Goal: Task Accomplishment & Management: Use online tool/utility

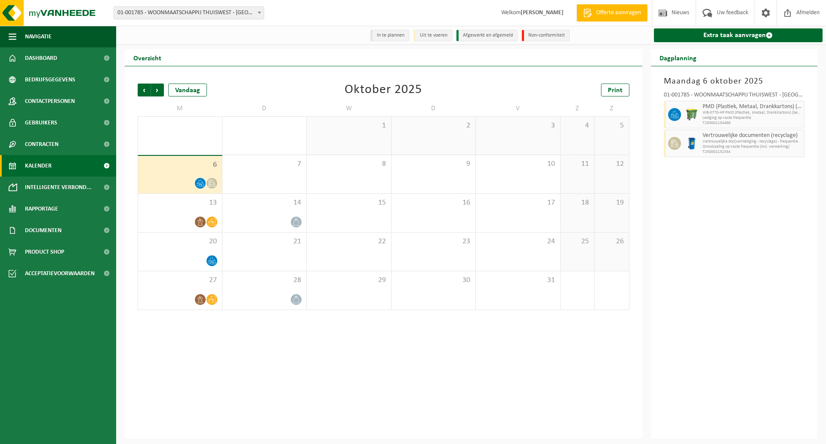
click at [166, 167] on span "6" at bounding box center [179, 164] width 75 height 9
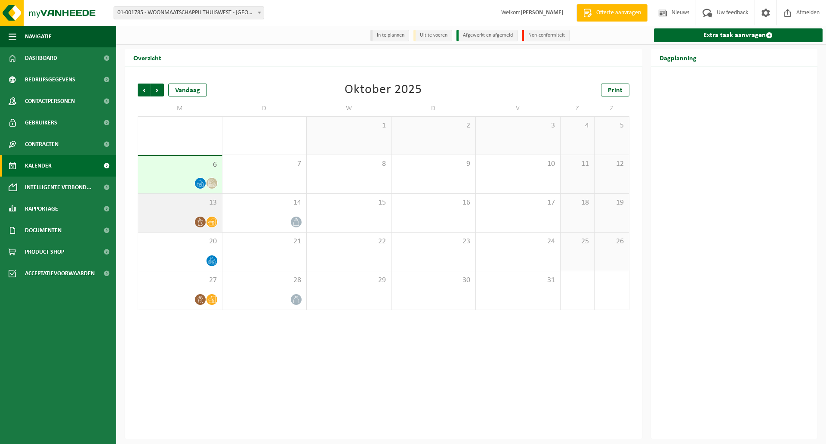
click at [167, 215] on div "13" at bounding box center [180, 213] width 84 height 38
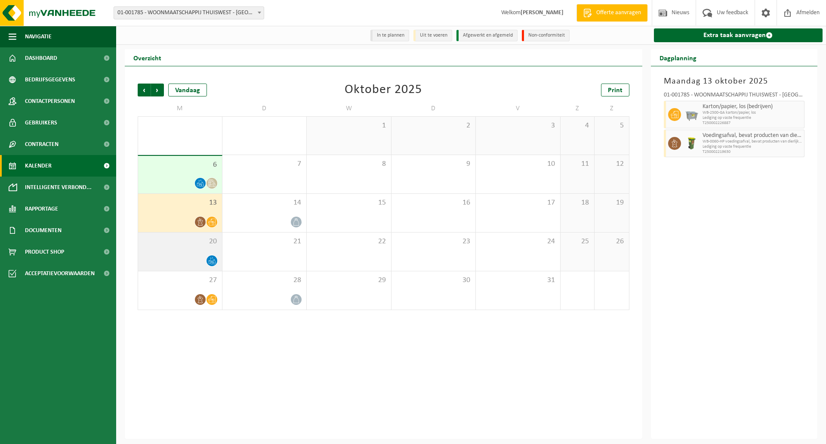
click at [167, 254] on div "20" at bounding box center [180, 251] width 84 height 38
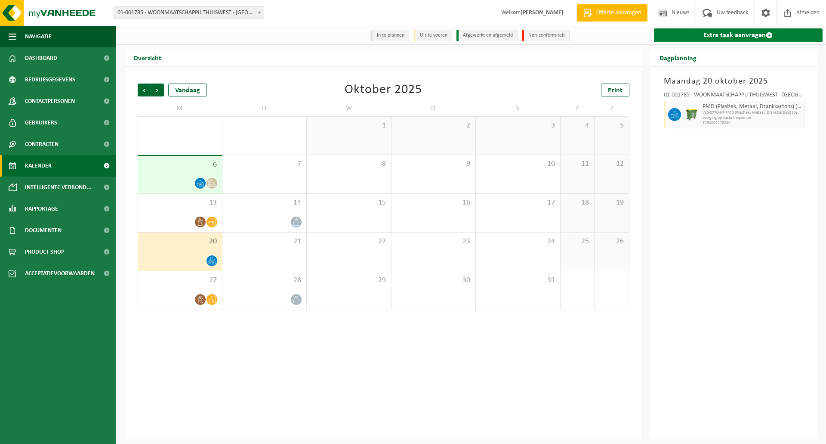
click at [729, 36] on link "Extra taak aanvragen" at bounding box center [738, 35] width 169 height 14
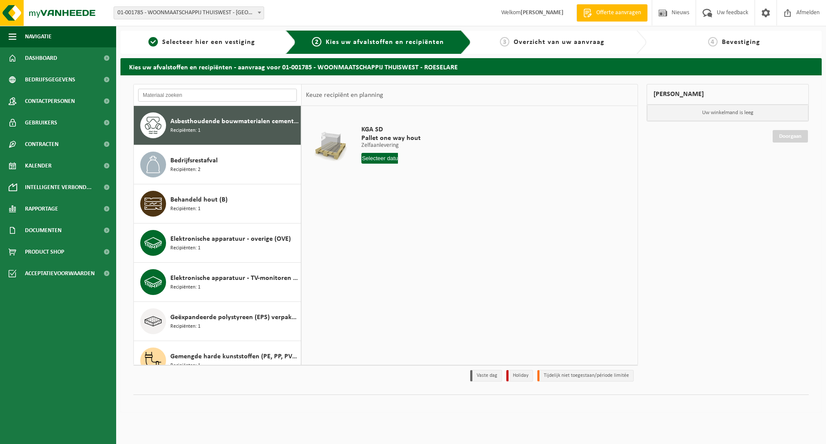
click at [187, 94] on input "text" at bounding box center [217, 95] width 159 height 13
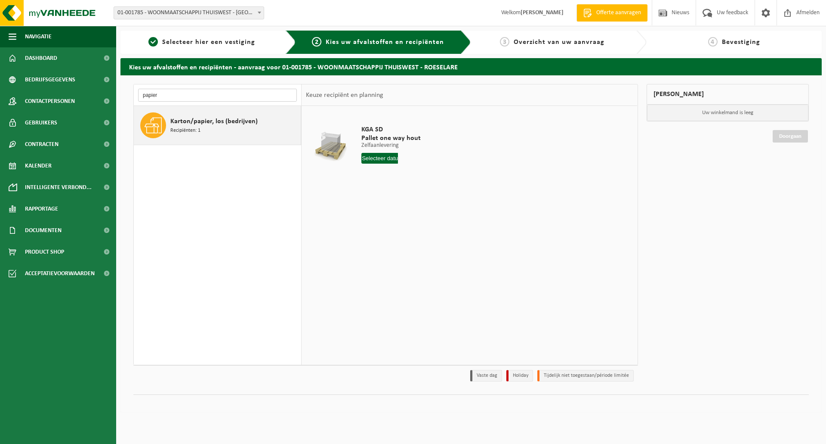
type input "papier"
click at [185, 123] on span "Karton/papier, los (bedrijven)" at bounding box center [213, 121] width 87 height 10
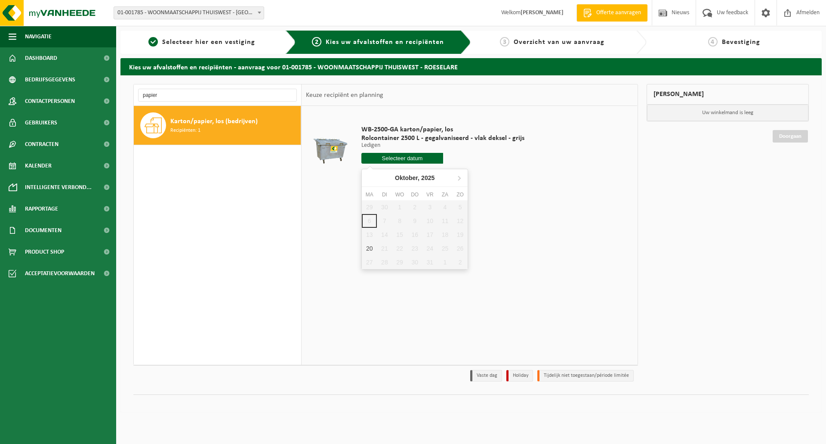
click at [393, 159] on input "text" at bounding box center [402, 158] width 82 height 11
click at [369, 248] on div "20" at bounding box center [369, 248] width 15 height 14
type input "Van 2025-10-20"
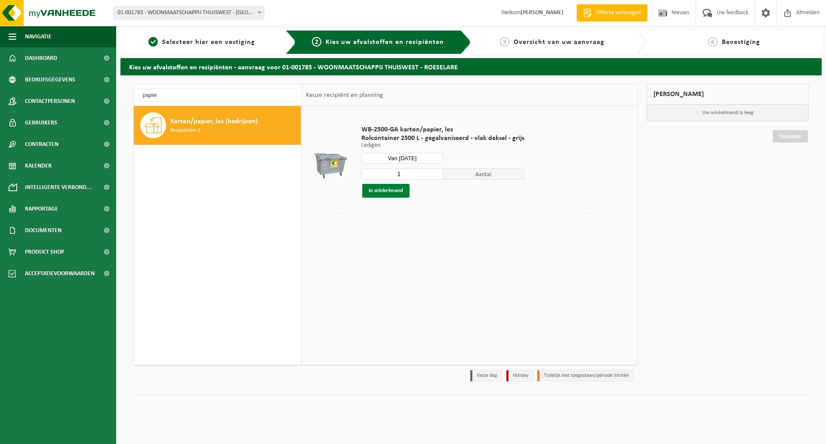
click at [391, 192] on button "In winkelmand" at bounding box center [385, 191] width 47 height 14
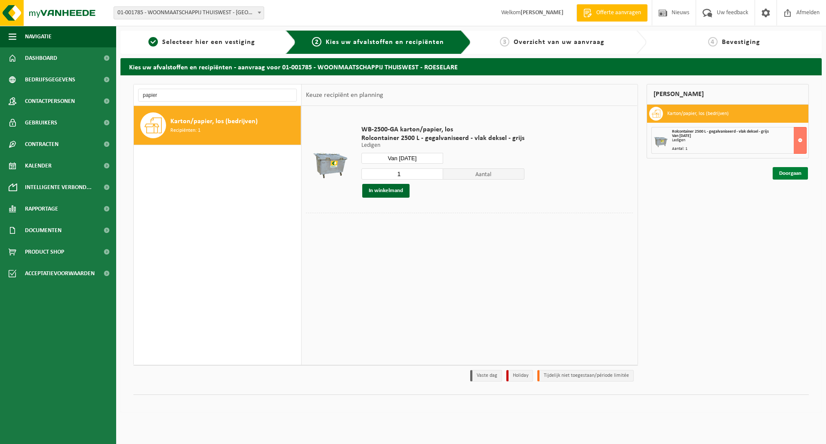
click at [786, 173] on link "Doorgaan" at bounding box center [790, 173] width 35 height 12
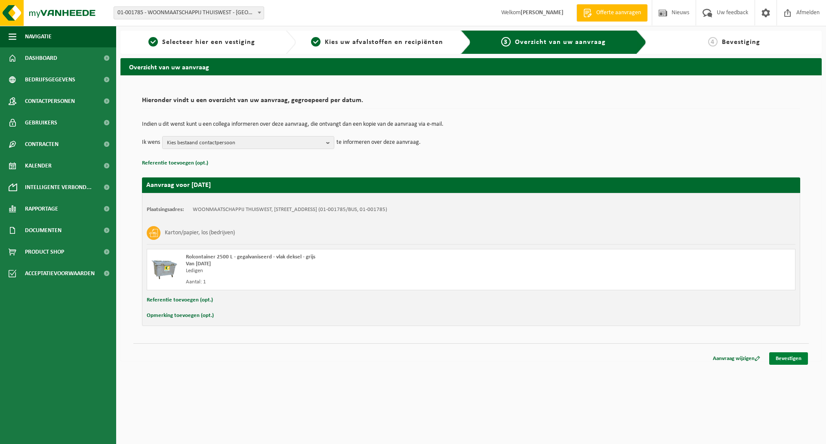
click at [786, 359] on link "Bevestigen" at bounding box center [788, 358] width 39 height 12
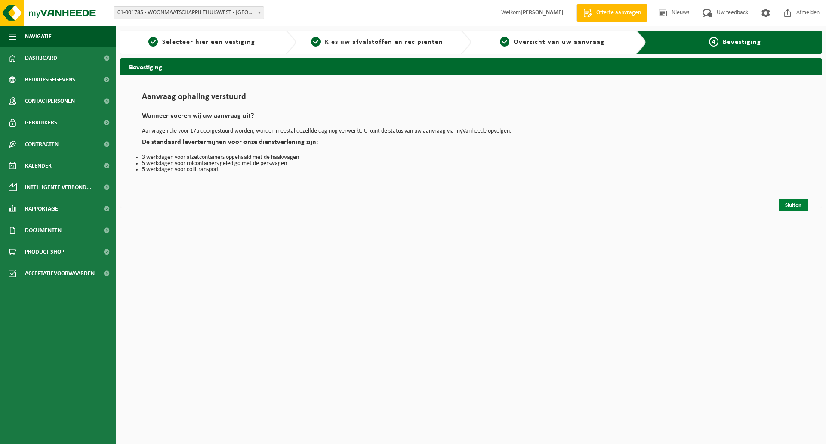
click at [805, 205] on link "Sluiten" at bounding box center [793, 205] width 29 height 12
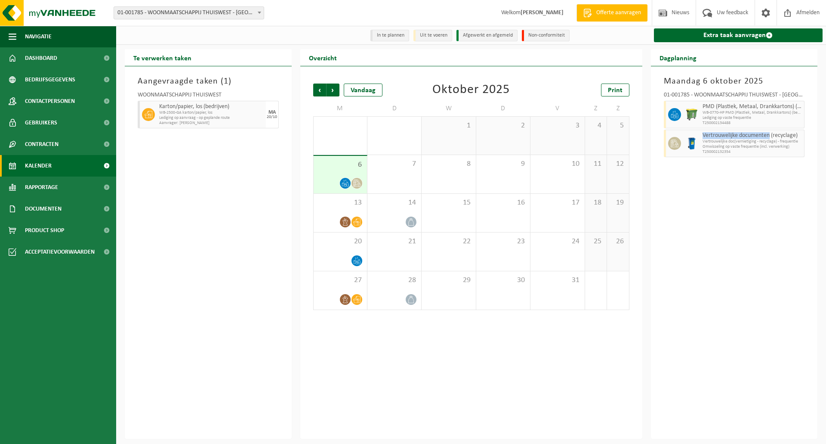
drag, startPoint x: 771, startPoint y: 136, endPoint x: 700, endPoint y: 138, distance: 70.2
click at [700, 138] on div "Vertrouwelijke documenten (recyclage) Vertrouwelijke doc(vernietiging - recycla…" at bounding box center [752, 144] width 105 height 28
copy span "Vertrouwelijke documenten"
click at [335, 90] on span "Volgende" at bounding box center [333, 89] width 13 height 13
click at [332, 168] on span "3" at bounding box center [340, 163] width 45 height 9
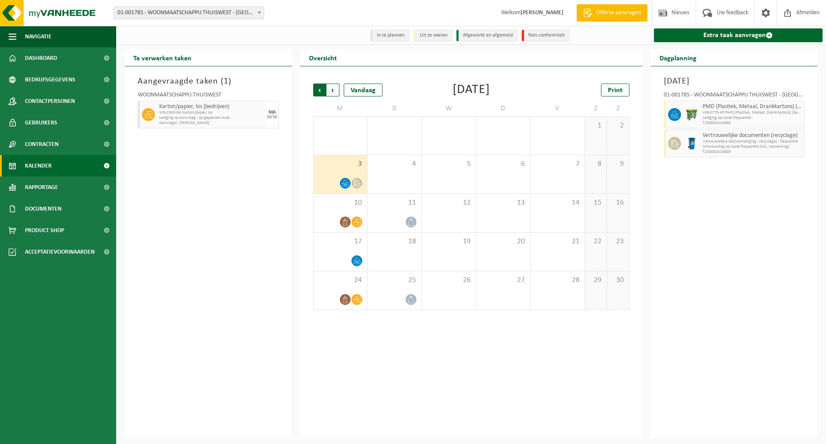
click at [337, 88] on span "Volgende" at bounding box center [333, 89] width 13 height 13
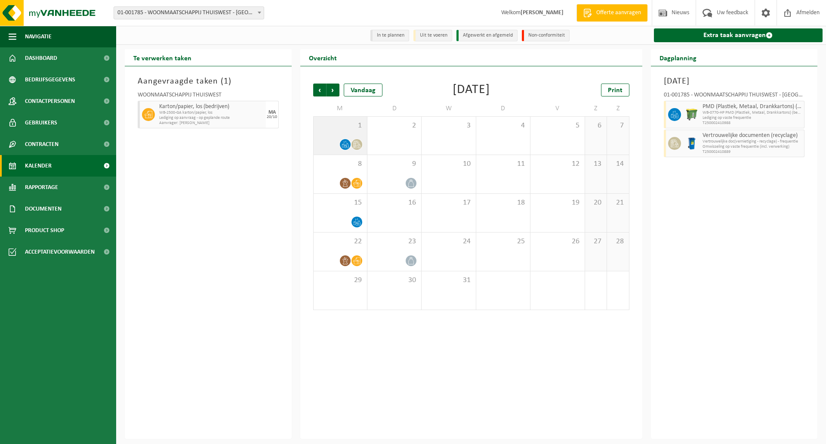
click at [324, 127] on span "1" at bounding box center [340, 125] width 45 height 9
click at [331, 91] on span "Volgende" at bounding box center [333, 89] width 13 height 13
